Goal: Task Accomplishment & Management: Manage account settings

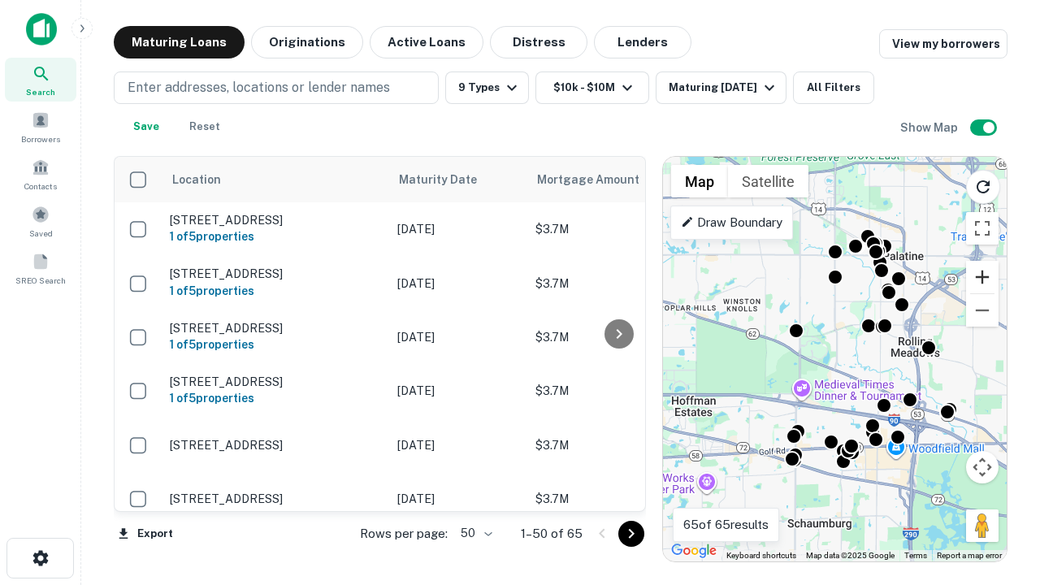
click at [982, 277] on button "Zoom in" at bounding box center [982, 277] width 32 height 32
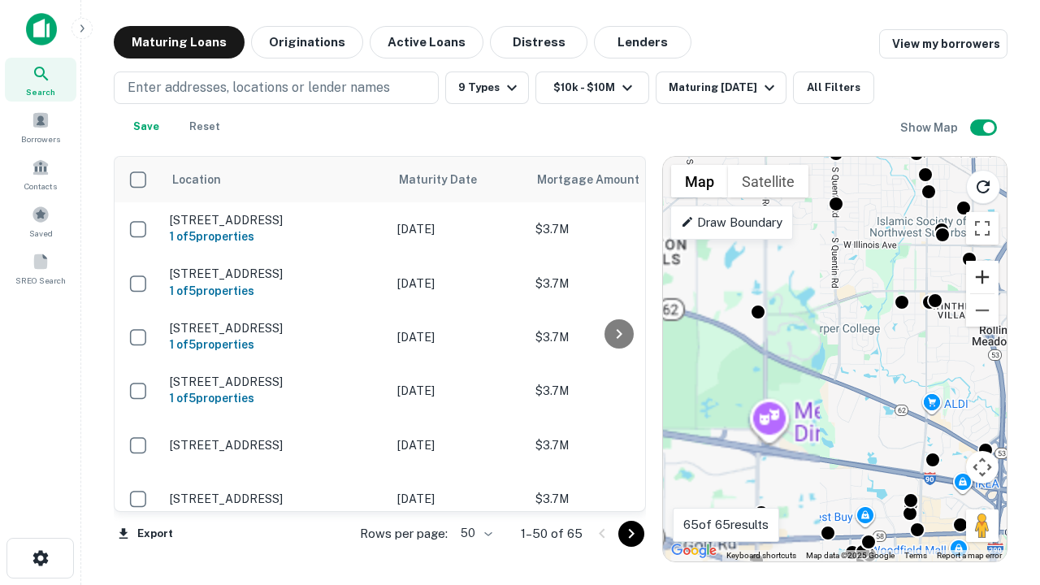
click at [982, 277] on button "Zoom in" at bounding box center [982, 277] width 32 height 32
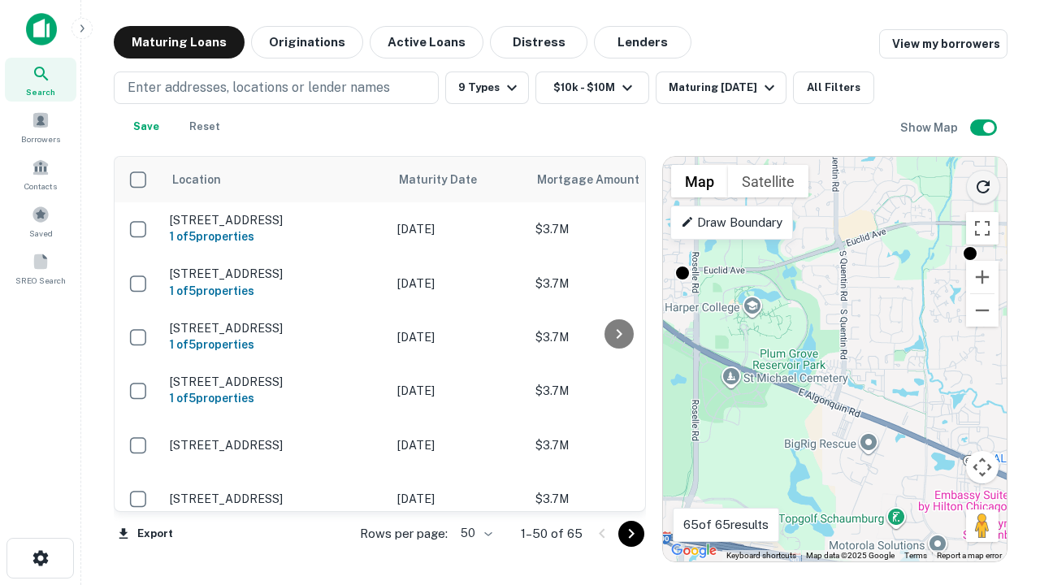
click at [983, 184] on icon "Reload search area" at bounding box center [982, 186] width 19 height 19
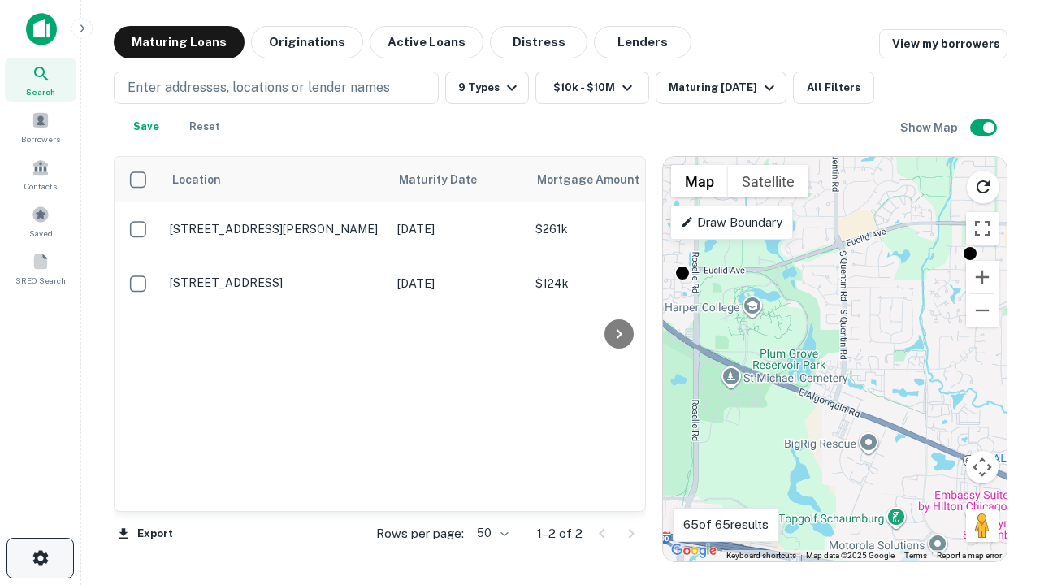
click at [40, 558] on icon "button" at bounding box center [40, 557] width 19 height 19
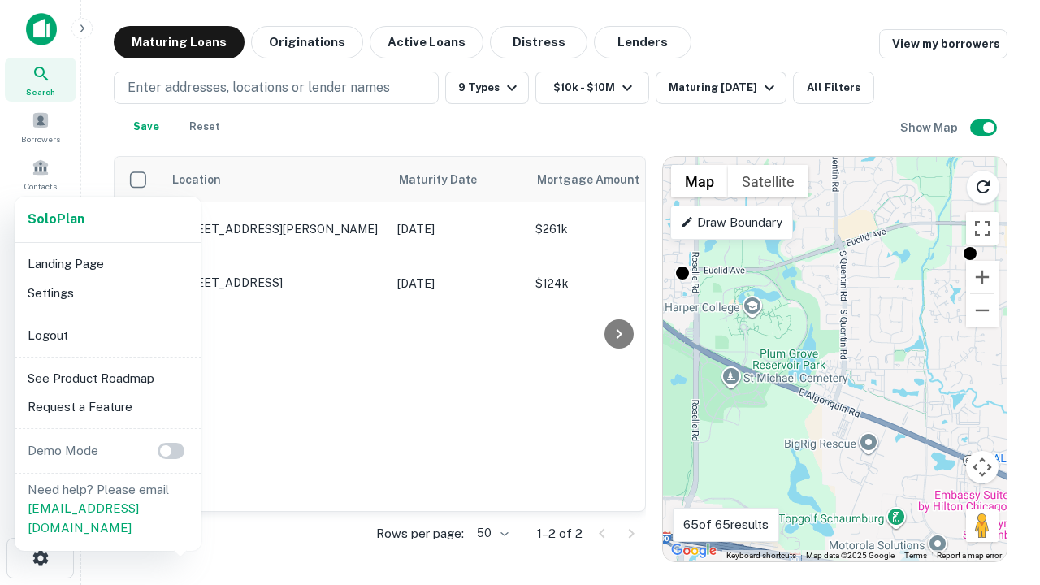
click at [107, 335] on li "Logout" at bounding box center [108, 335] width 174 height 29
